Goal: Task Accomplishment & Management: Manage account settings

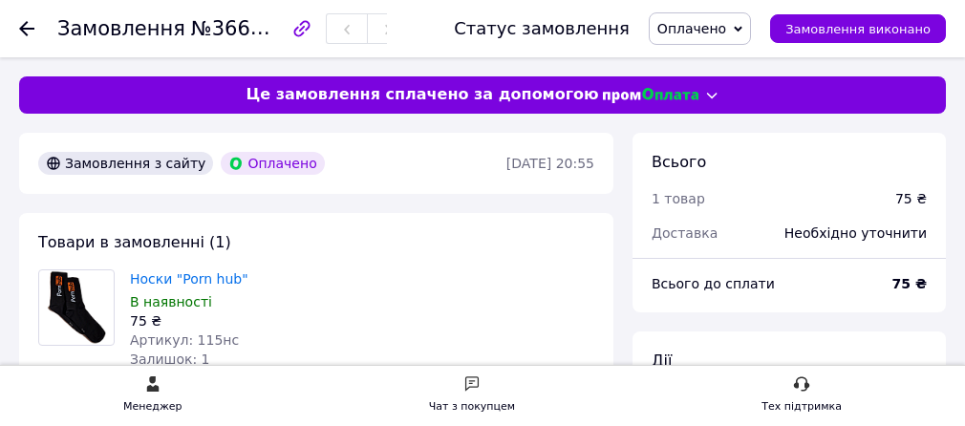
scroll to position [669, 0]
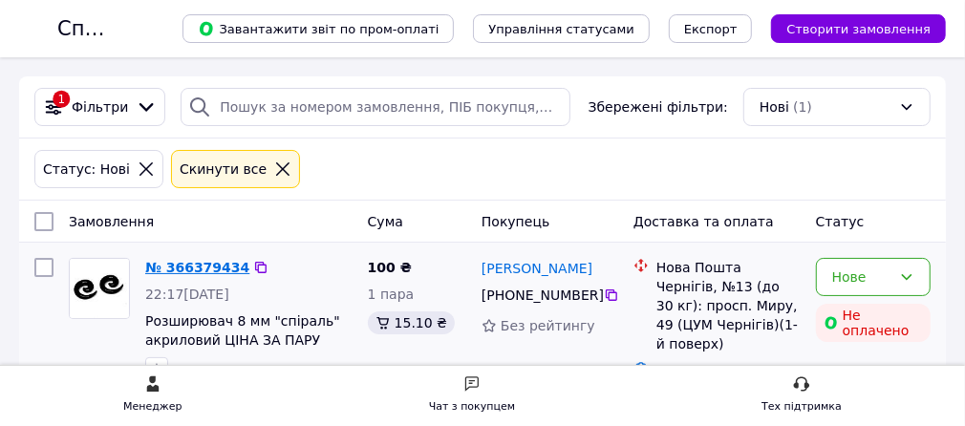
click at [249, 266] on link "№ 366379434" at bounding box center [197, 267] width 104 height 15
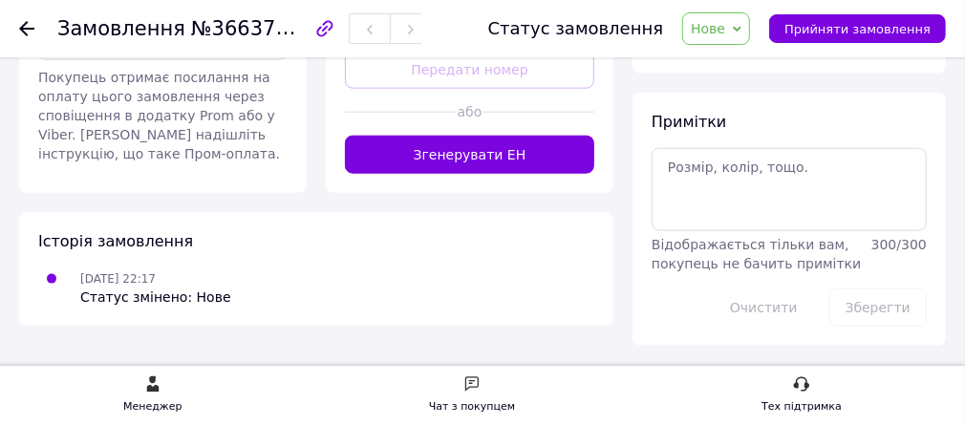
scroll to position [1051, 0]
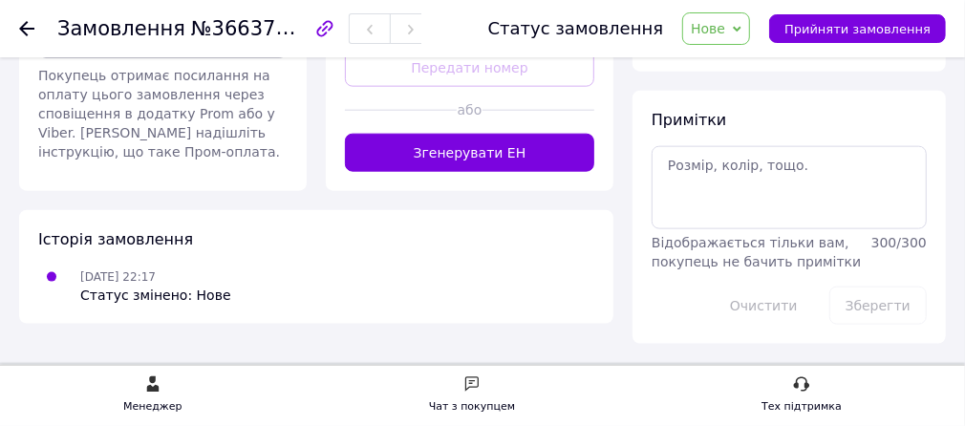
click at [288, 58] on button "Відправити запит на оплату" at bounding box center [162, 39] width 249 height 38
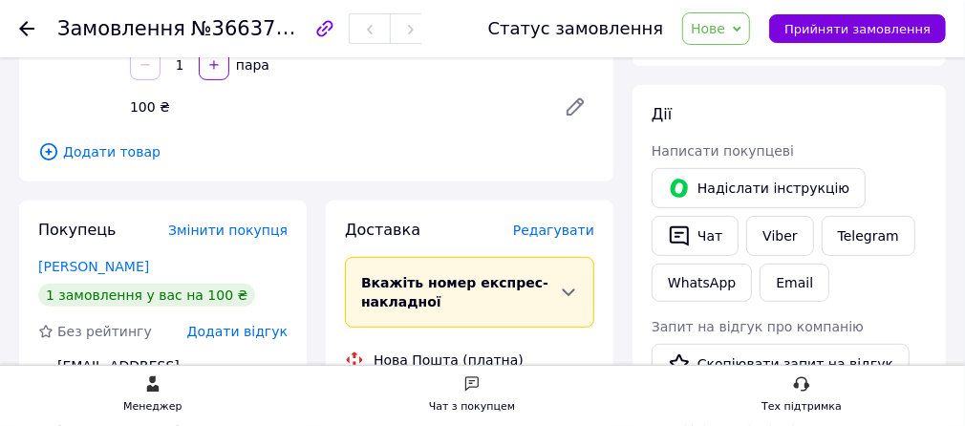
scroll to position [287, 0]
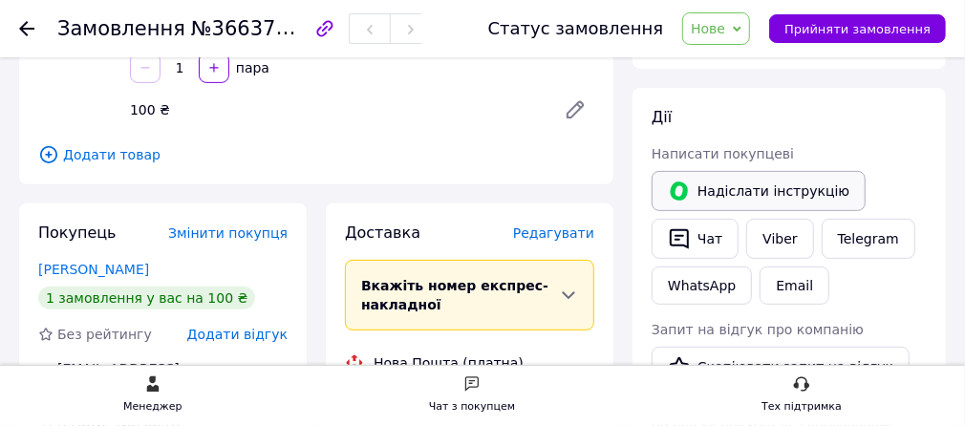
click at [753, 191] on button "Надіслати інструкцію" at bounding box center [759, 191] width 214 height 40
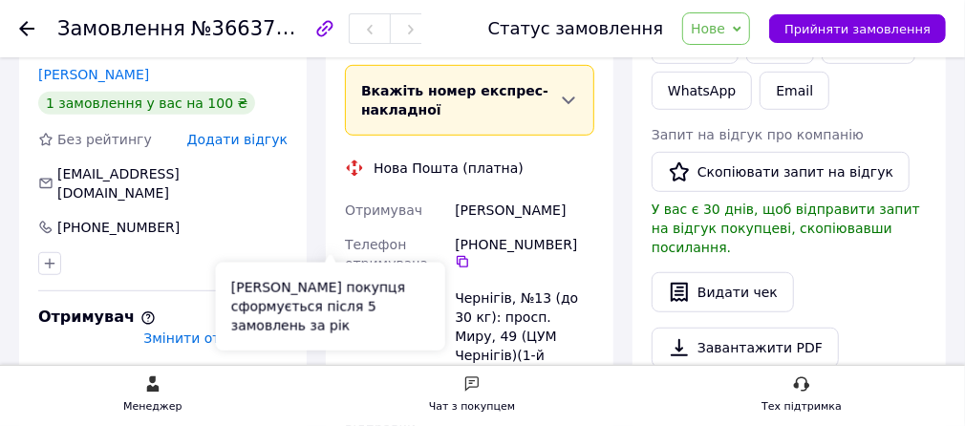
scroll to position [478, 0]
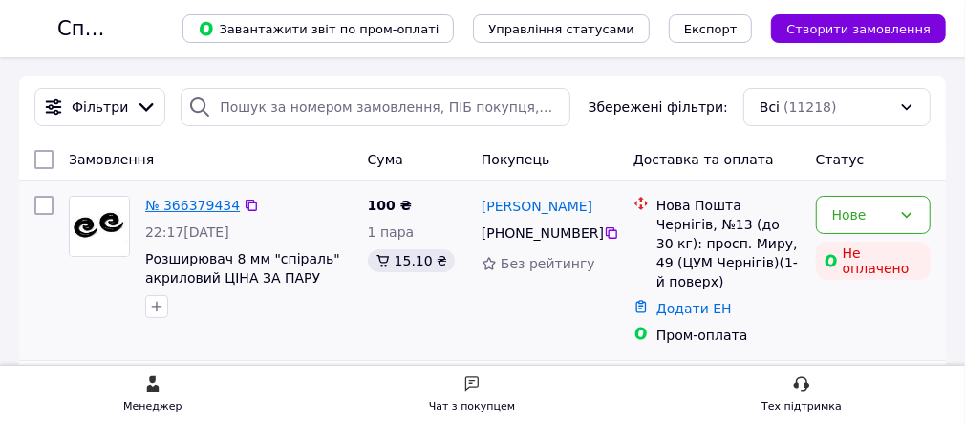
click at [240, 204] on link "№ 366379434" at bounding box center [192, 205] width 95 height 15
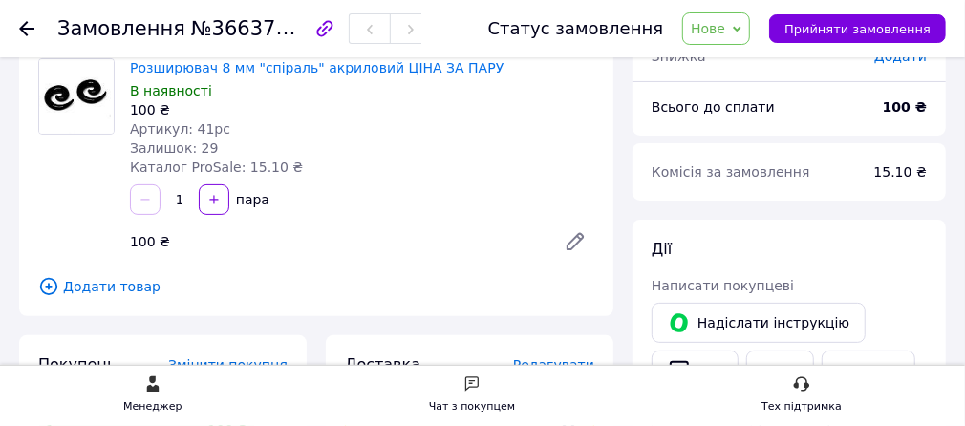
scroll to position [287, 0]
